Goal: Browse casually: Explore the website without a specific task or goal

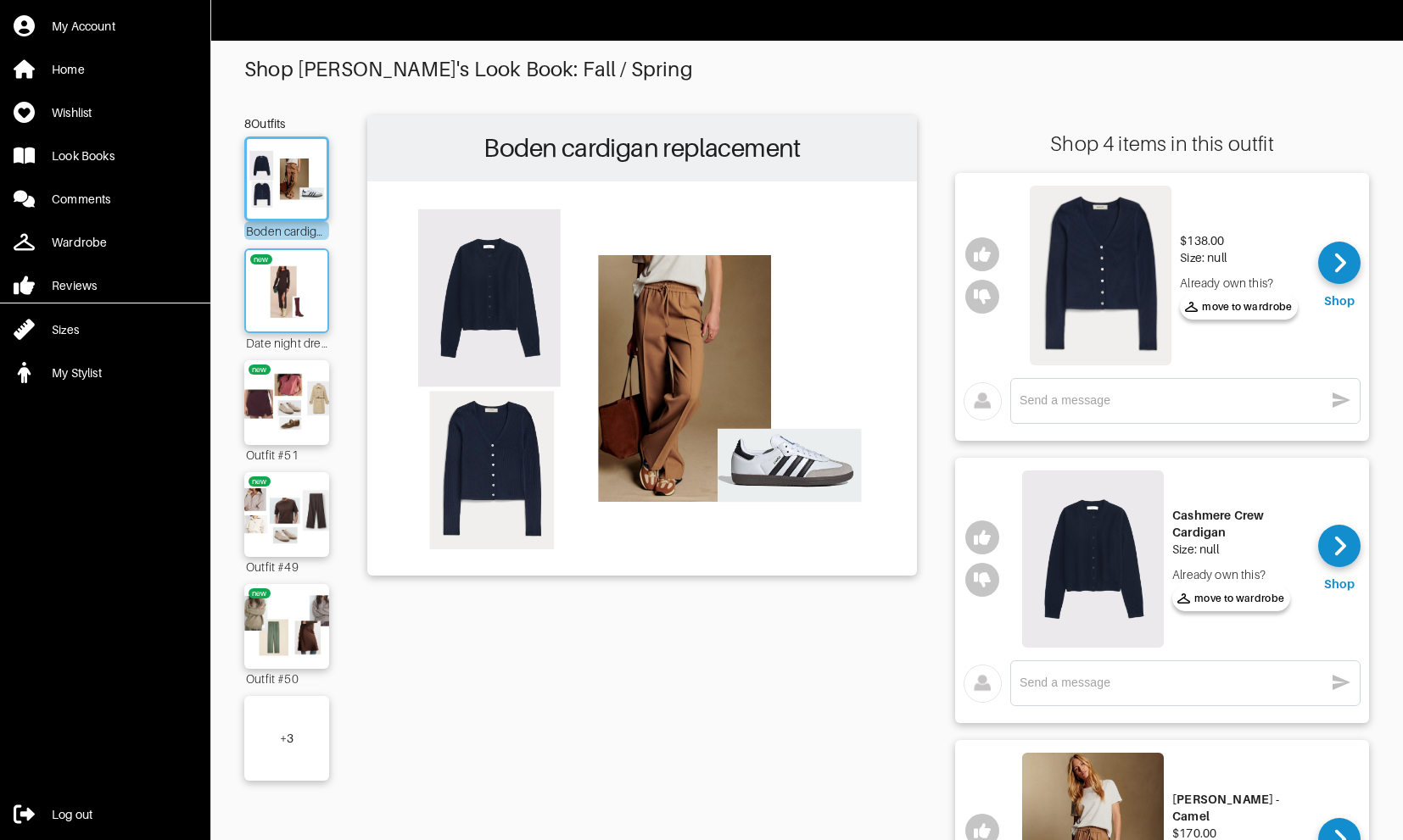
click at [273, 289] on img at bounding box center [286, 290] width 91 height 64
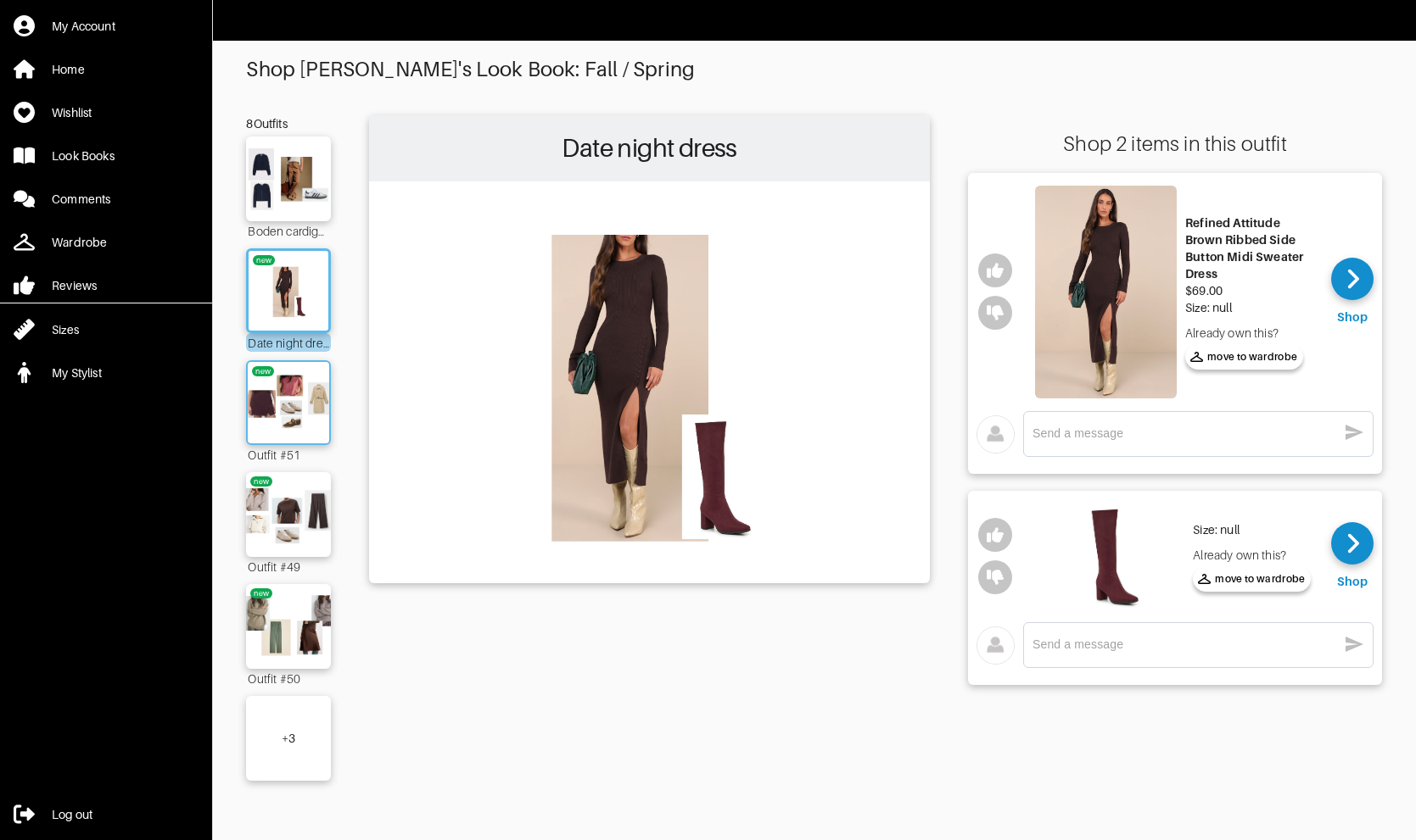
click at [280, 373] on img at bounding box center [288, 402] width 91 height 64
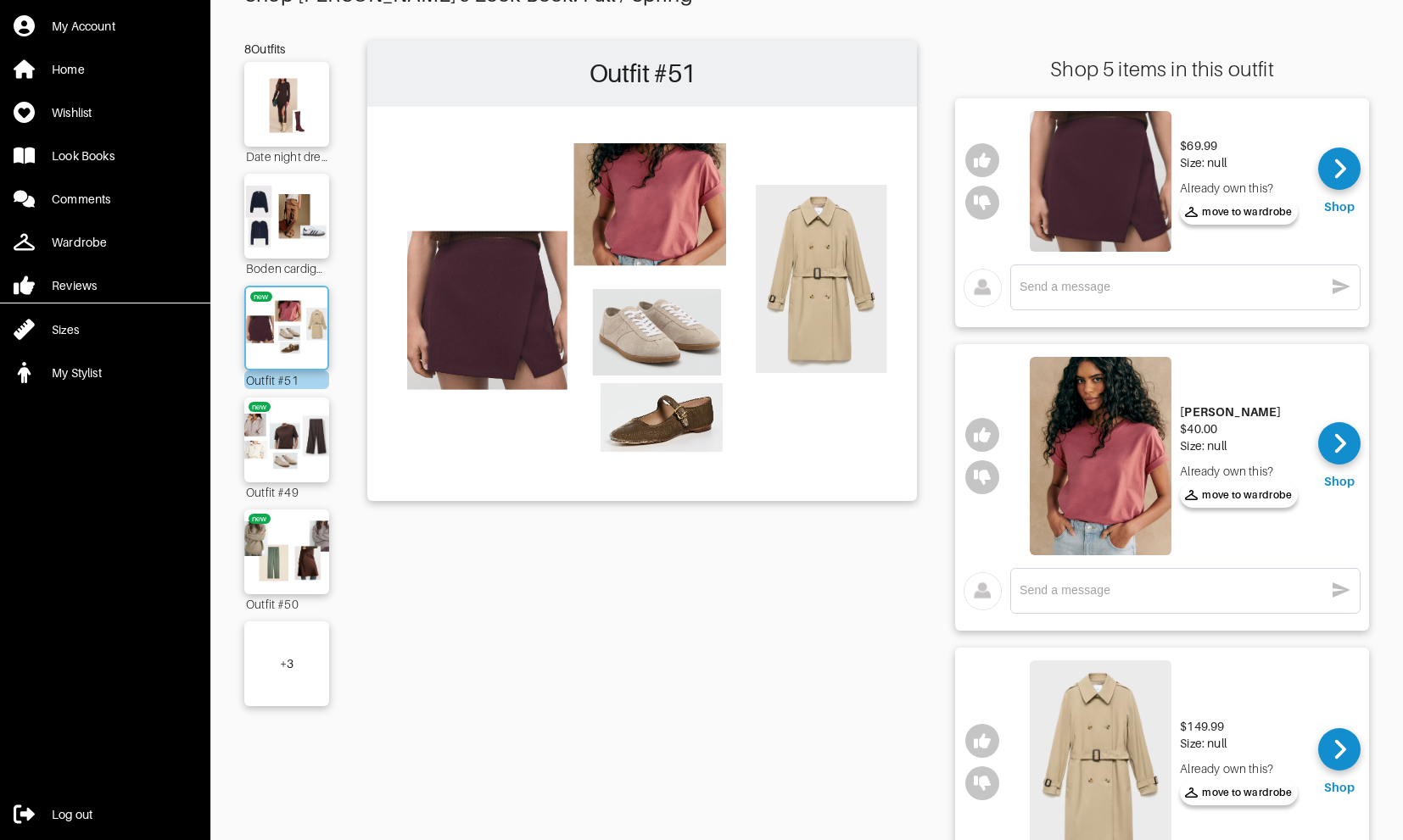
scroll to position [121, 0]
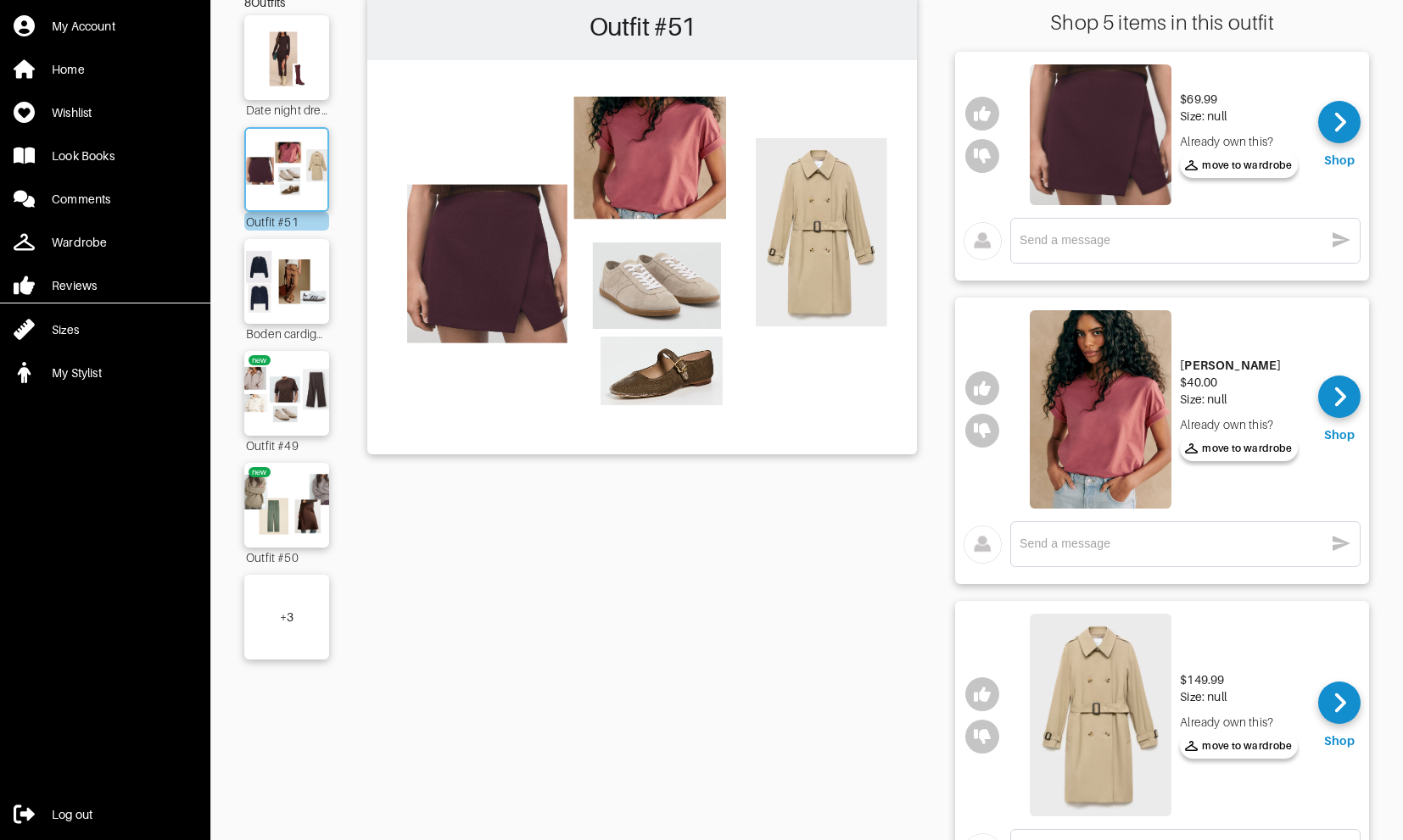
click at [280, 373] on img at bounding box center [286, 393] width 96 height 67
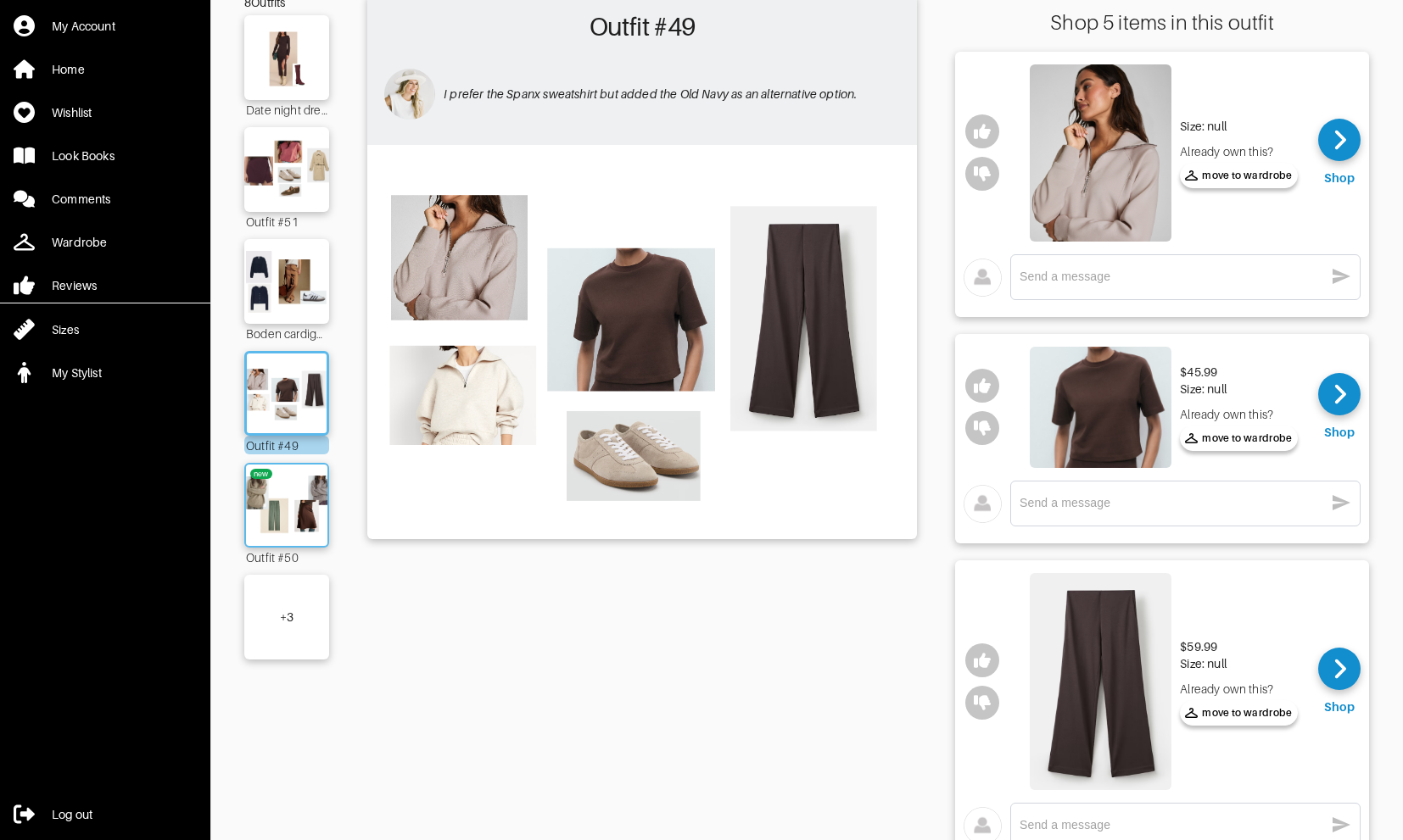
click at [295, 494] on img at bounding box center [286, 505] width 91 height 64
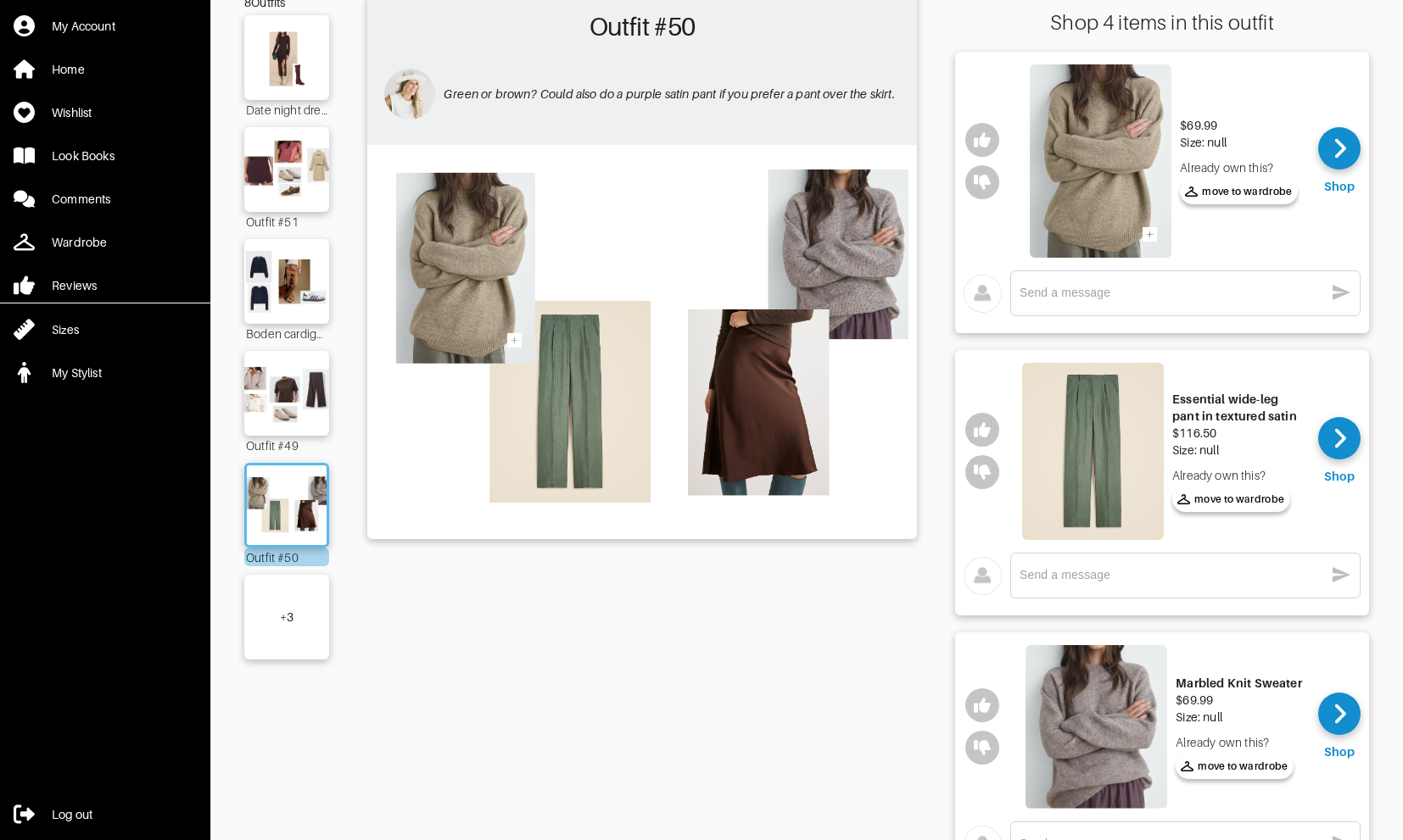
click at [278, 619] on div "+ 3" at bounding box center [286, 616] width 85 height 85
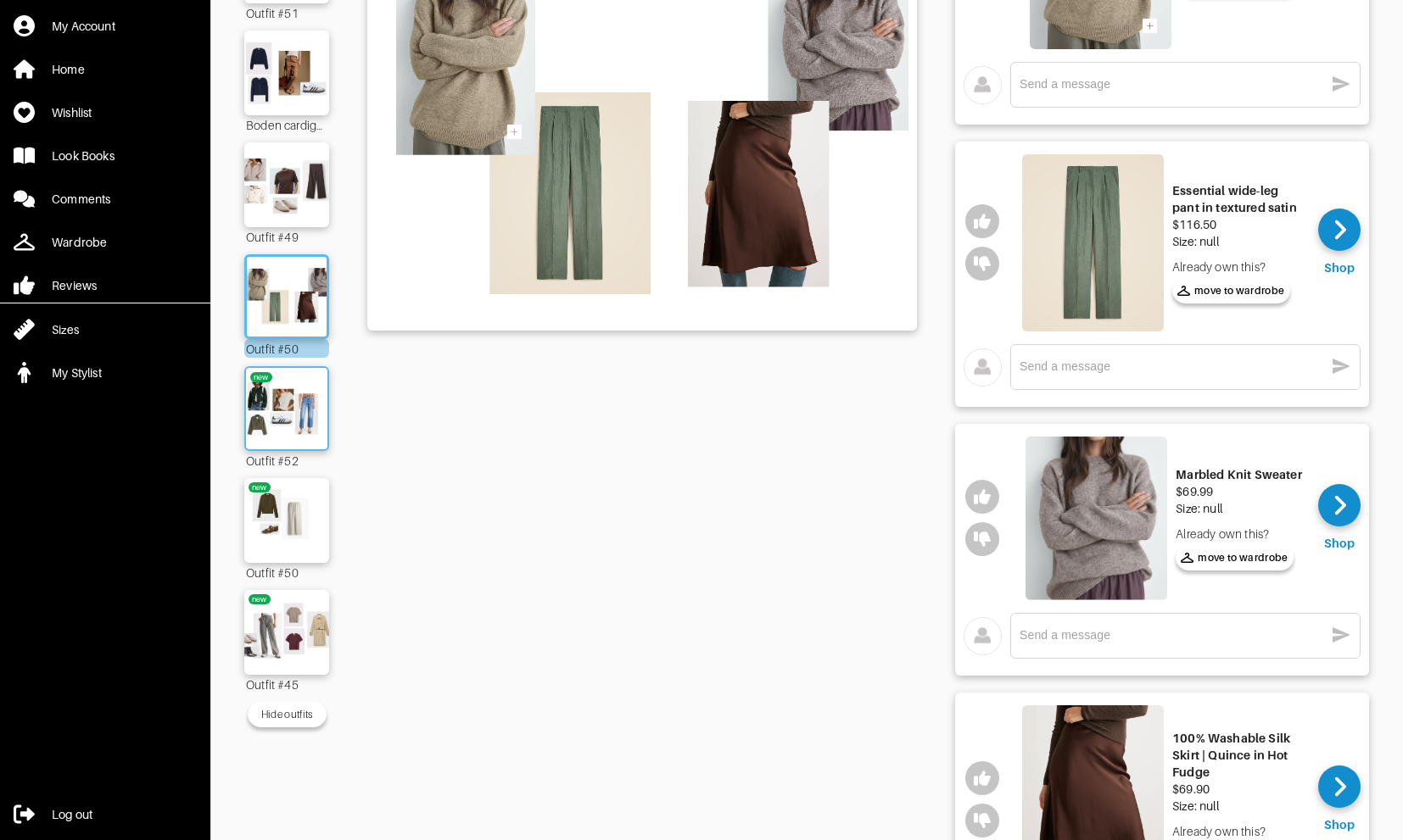
scroll to position [447, 0]
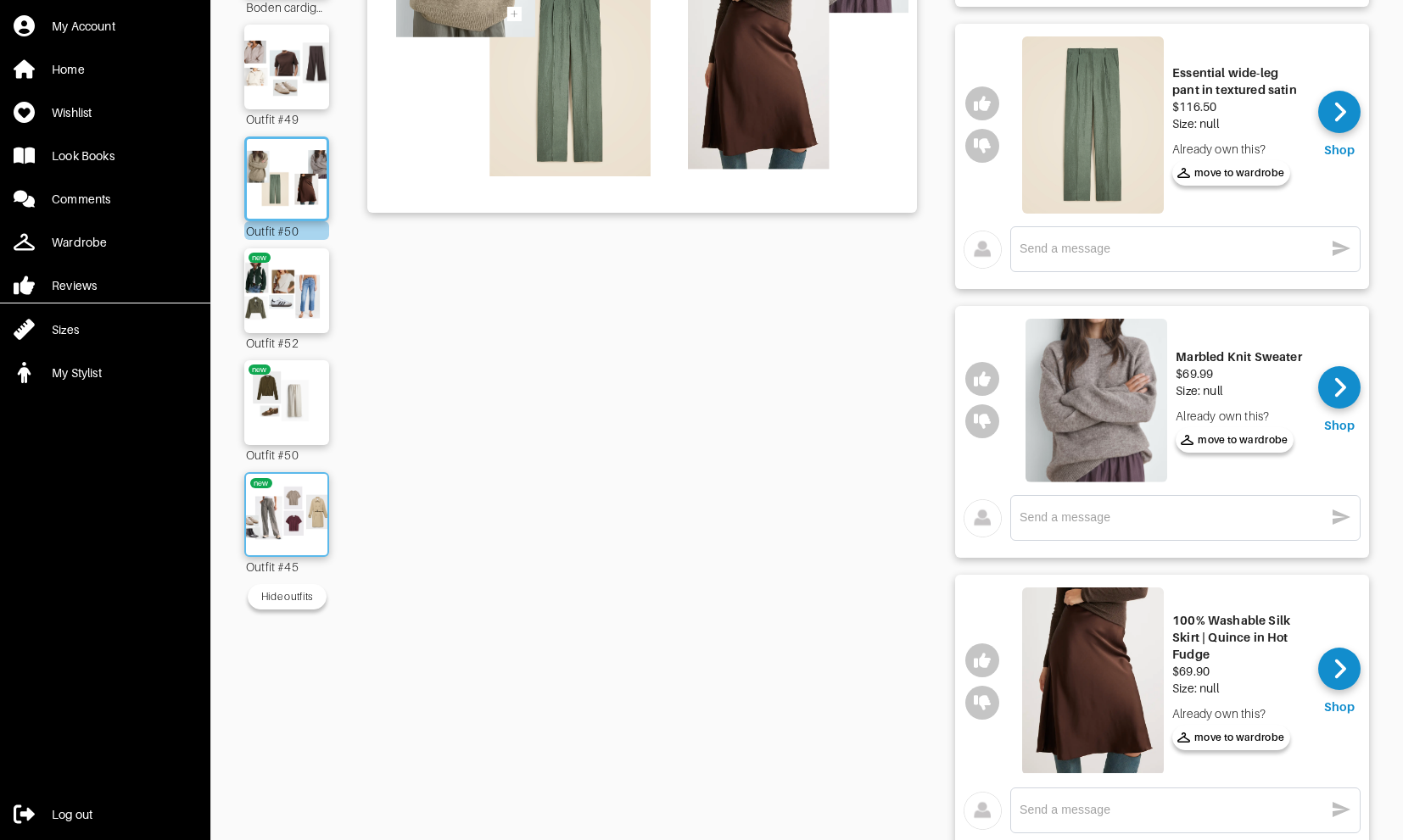
click at [306, 539] on img at bounding box center [286, 514] width 91 height 64
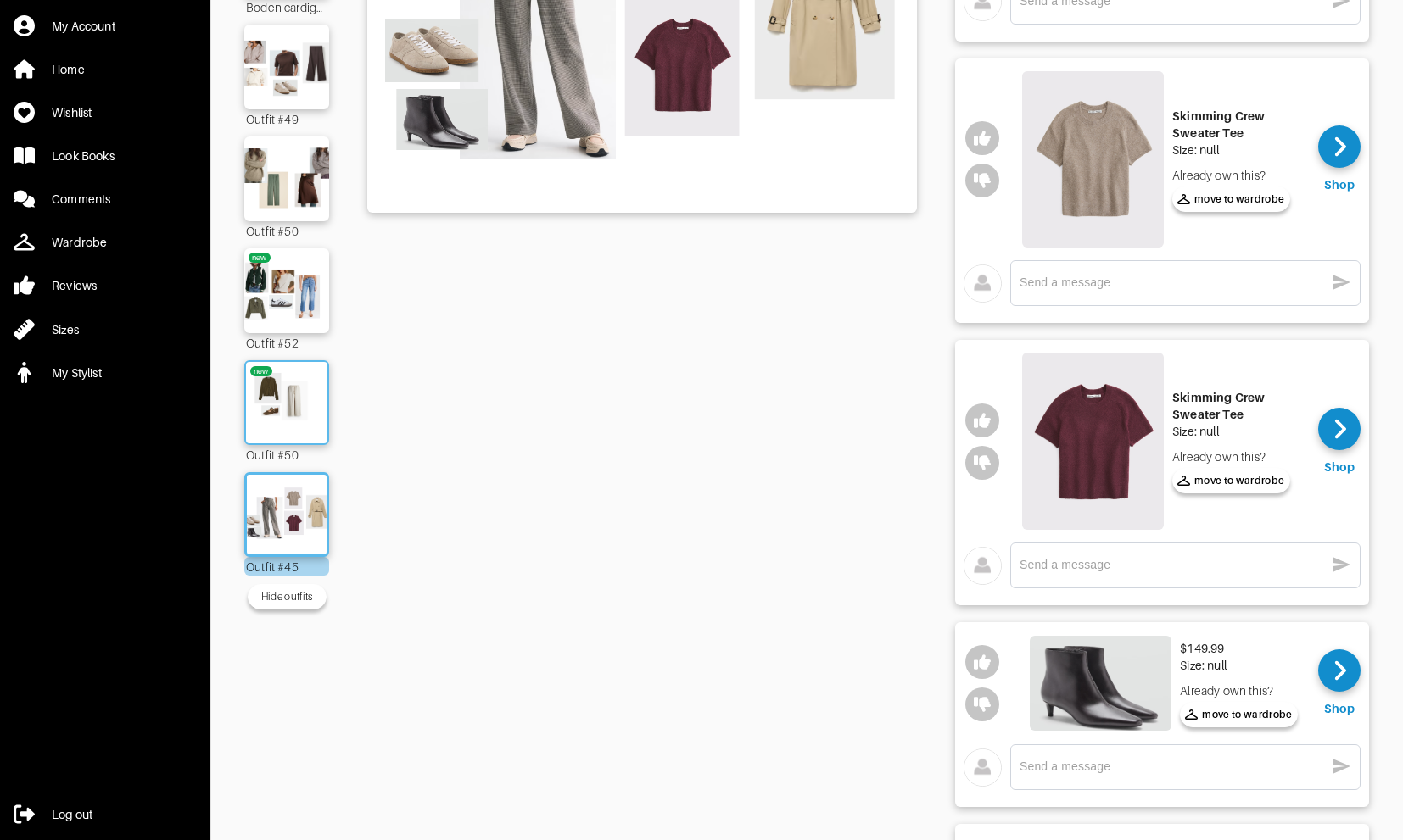
click at [295, 382] on img at bounding box center [286, 402] width 91 height 64
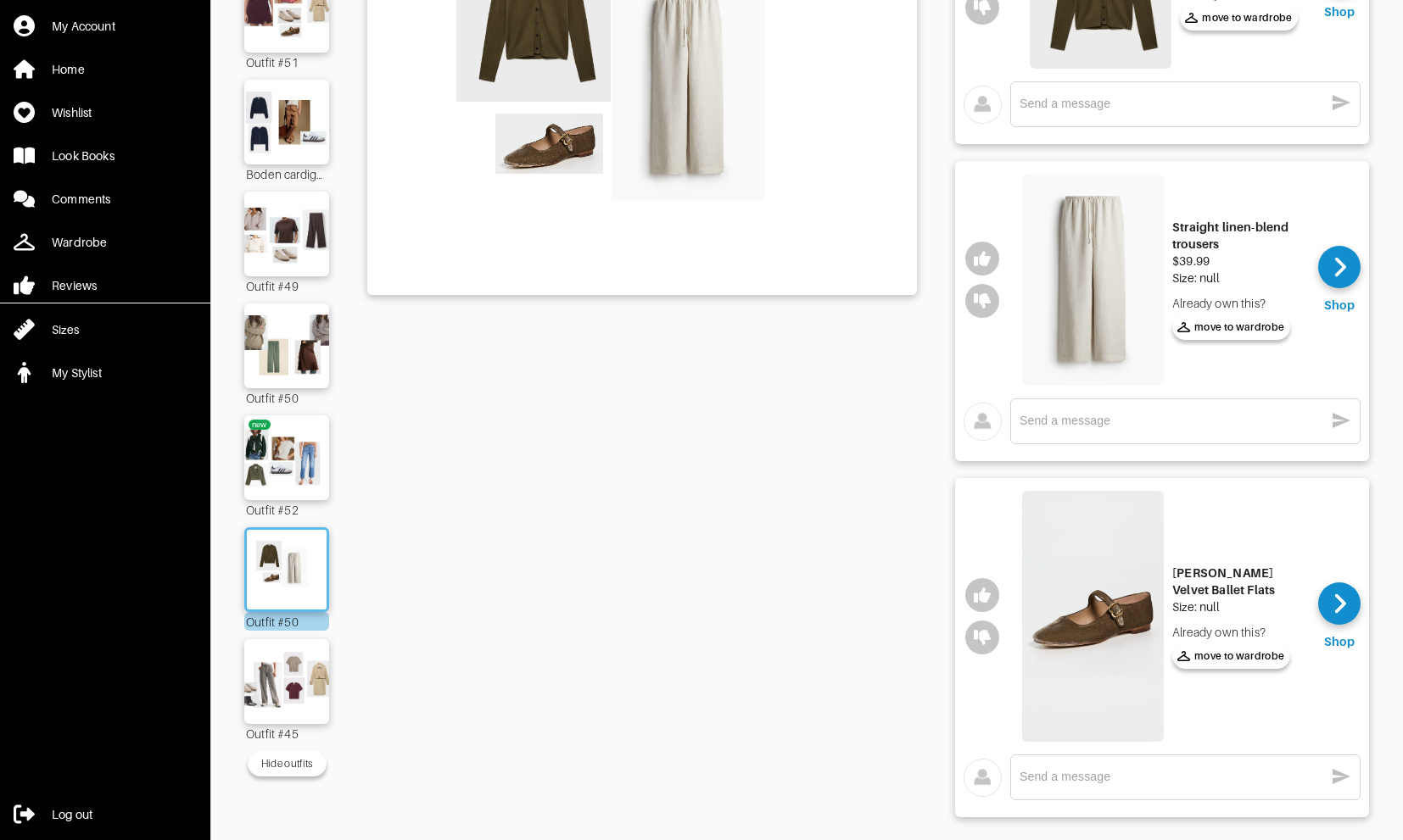
scroll to position [14, 0]
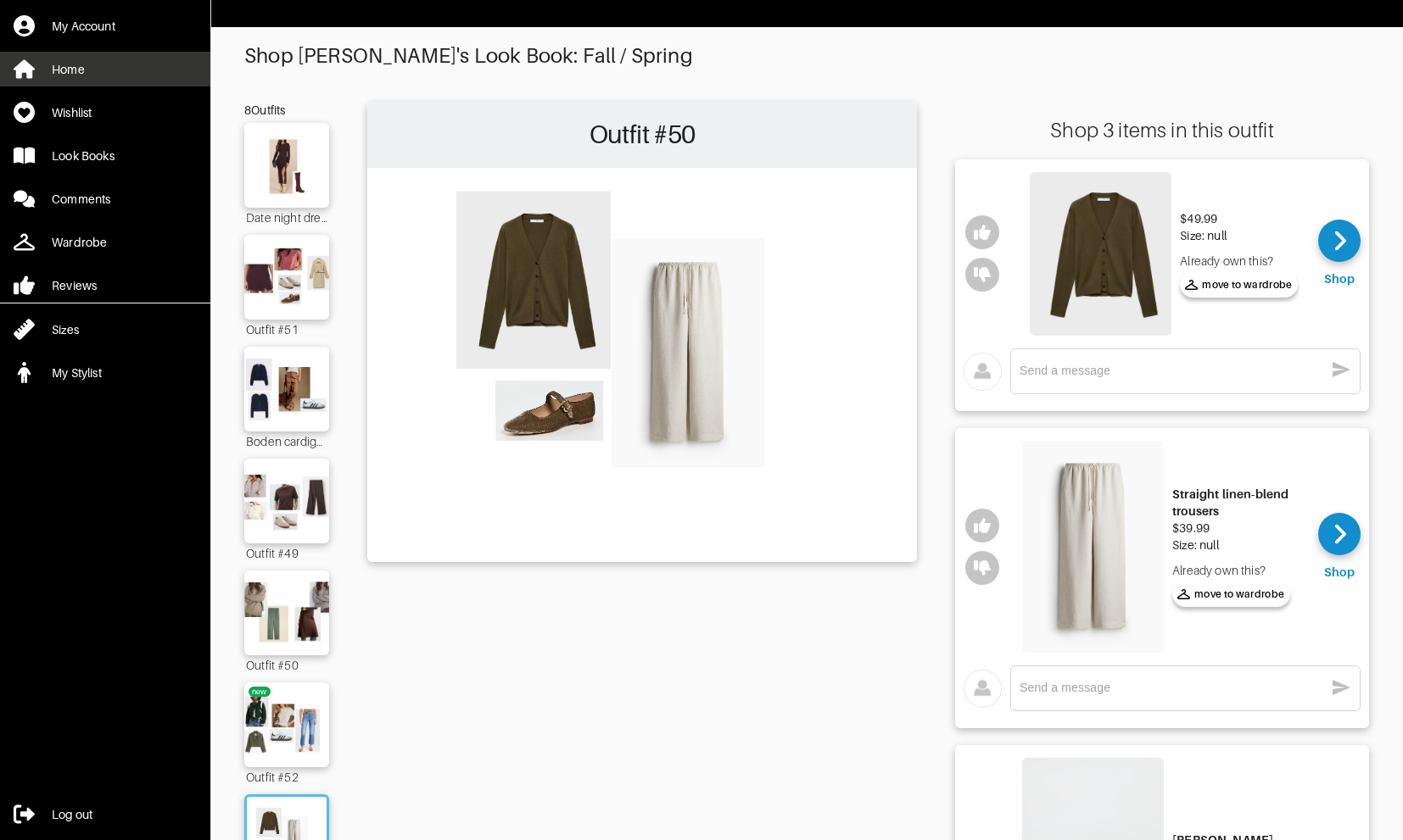
click at [64, 79] on link "Home" at bounding box center [105, 69] width 210 height 35
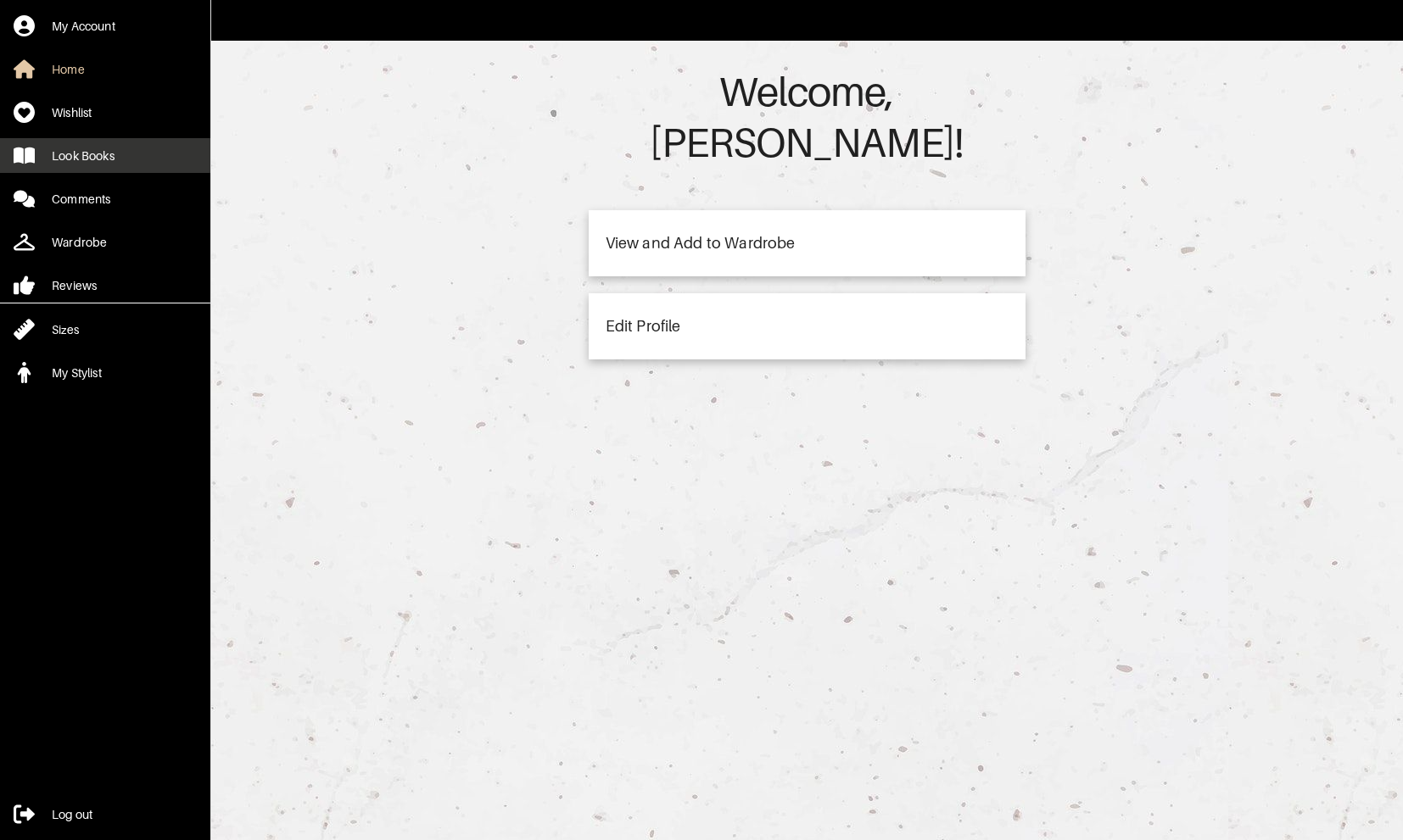
click at [98, 158] on div "Look Books" at bounding box center [84, 156] width 63 height 17
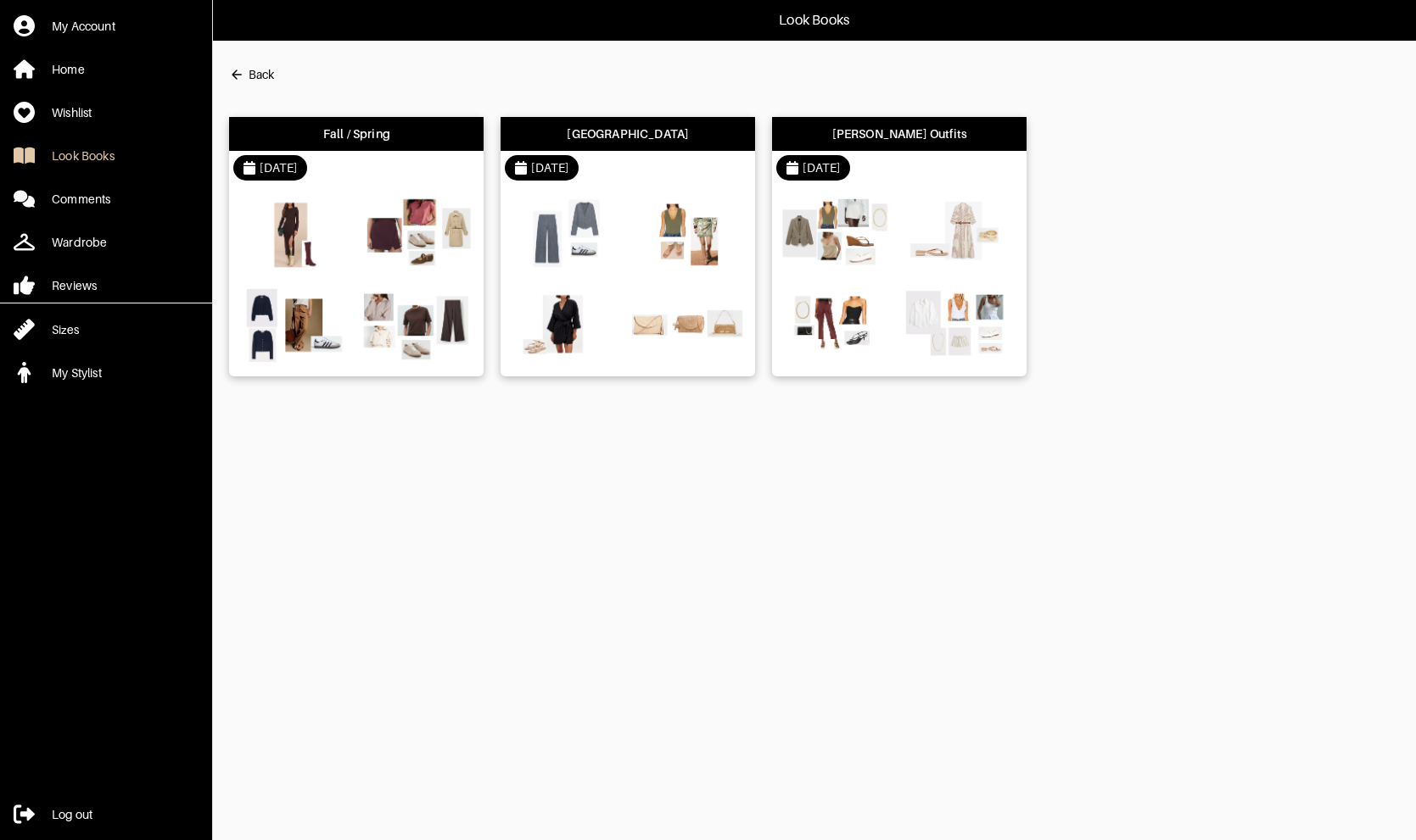
click at [879, 134] on div "[PERSON_NAME] Outfits" at bounding box center [899, 134] width 136 height 17
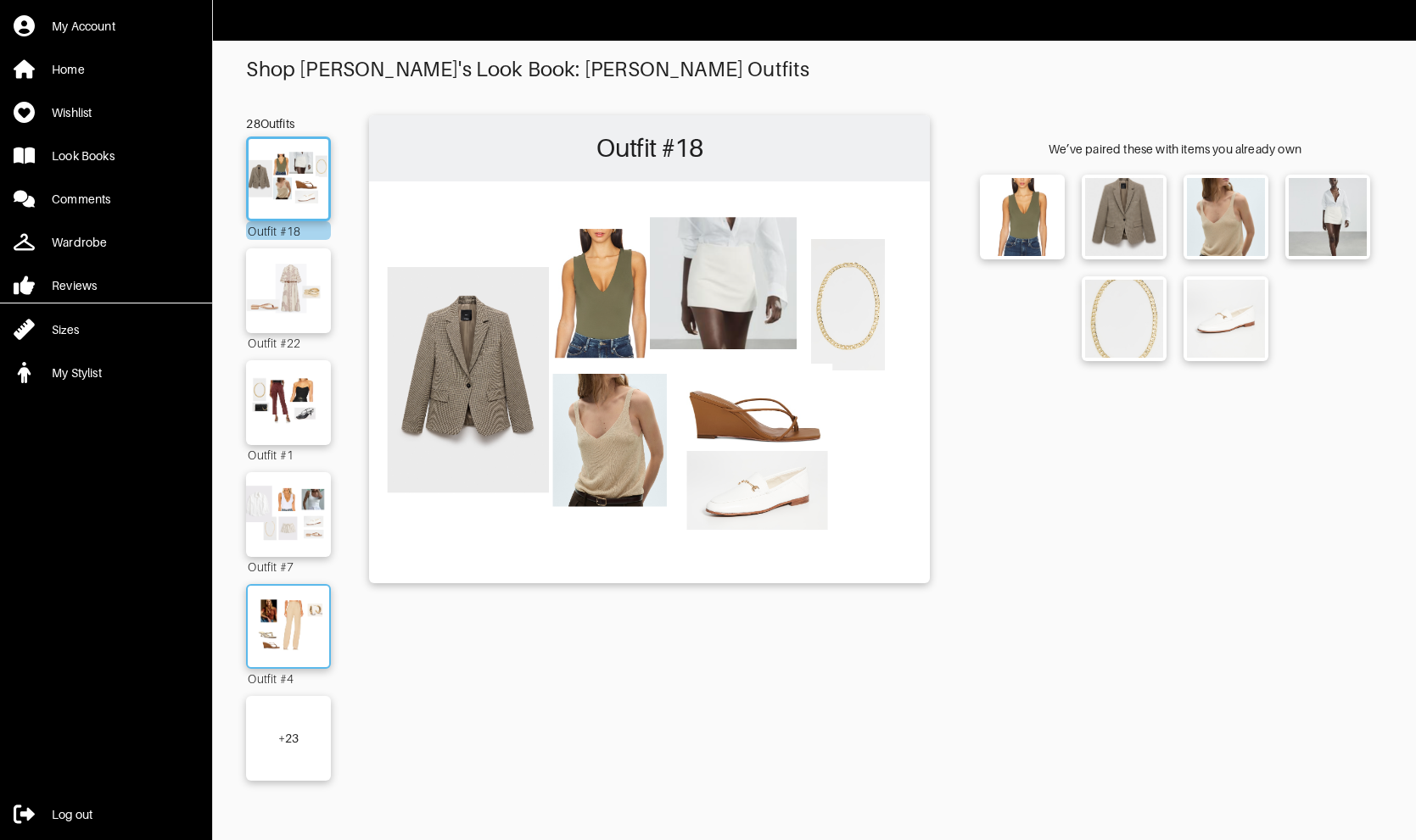
click at [295, 646] on img at bounding box center [288, 626] width 91 height 64
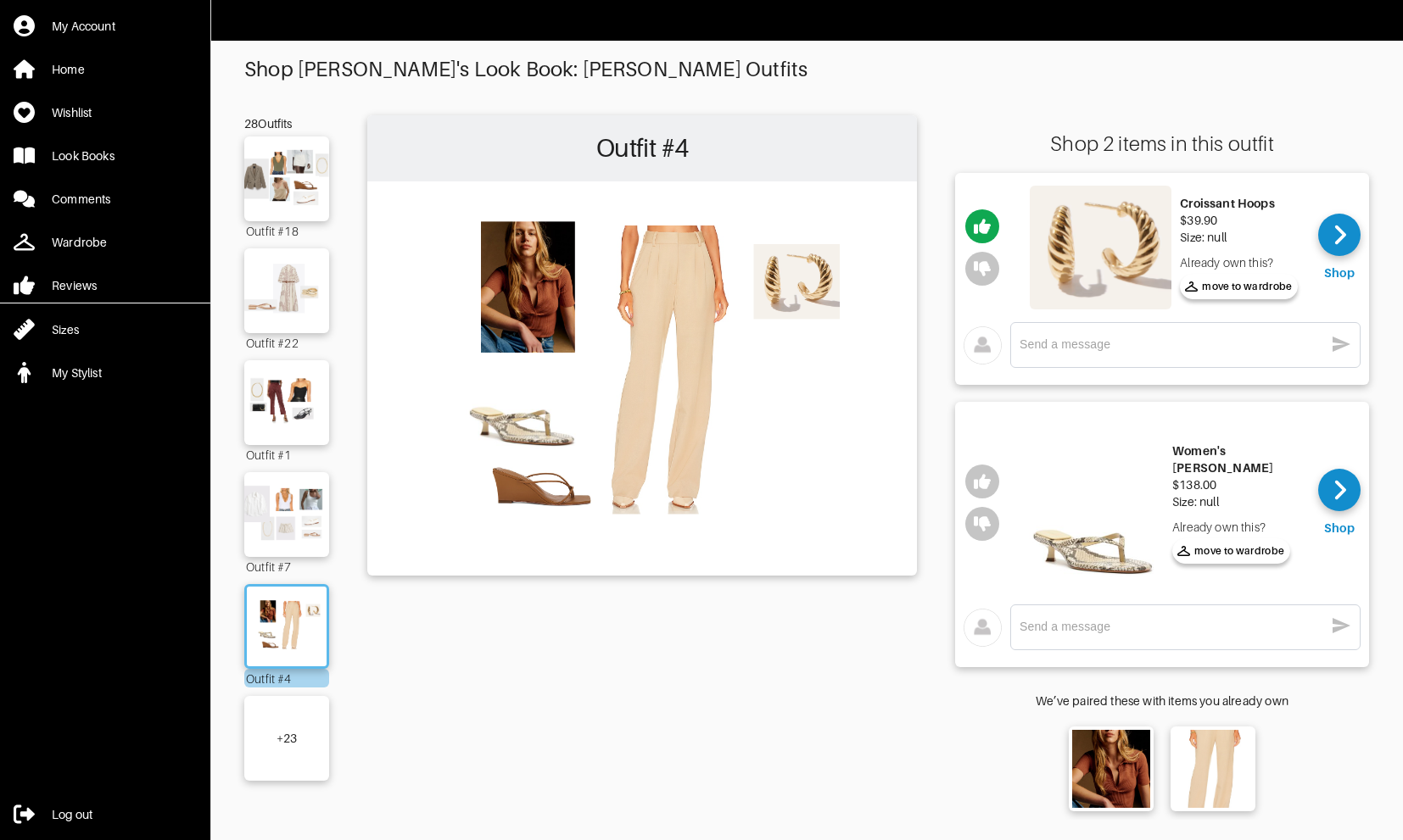
click at [284, 762] on div "+ 23" at bounding box center [286, 738] width 85 height 85
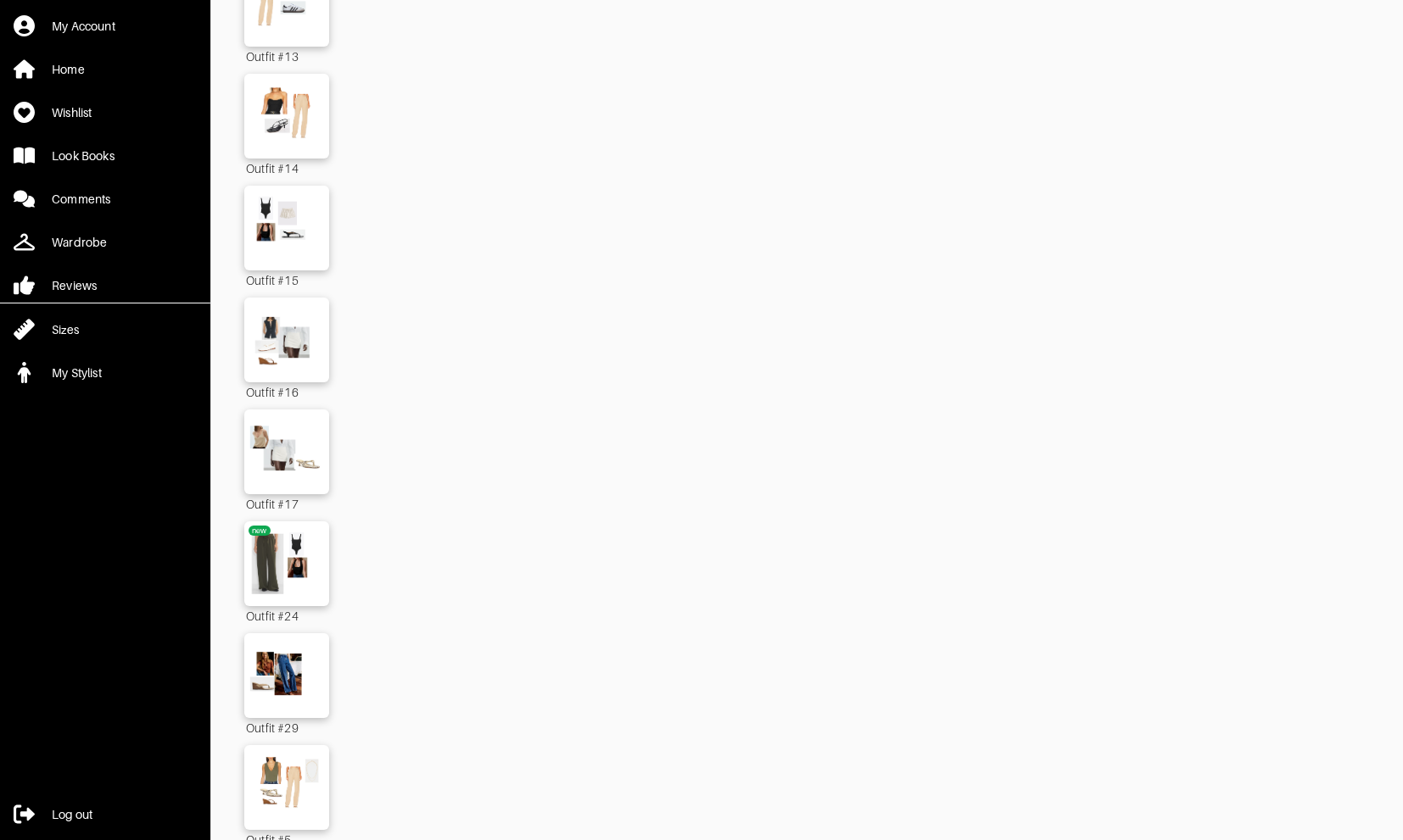
scroll to position [1074, 0]
click at [284, 762] on img at bounding box center [286, 784] width 96 height 67
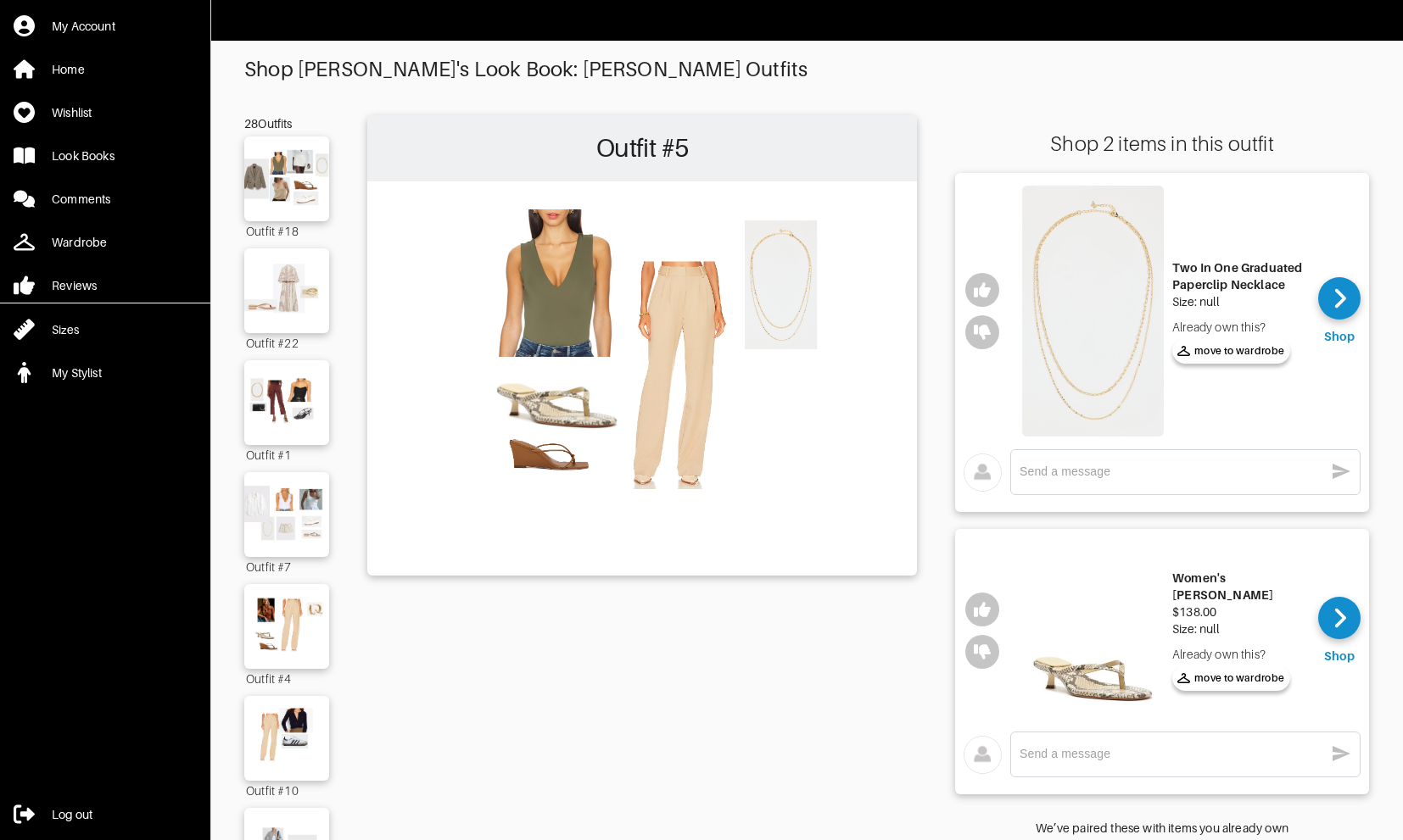
scroll to position [3, 0]
